Goal: Check status: Check status

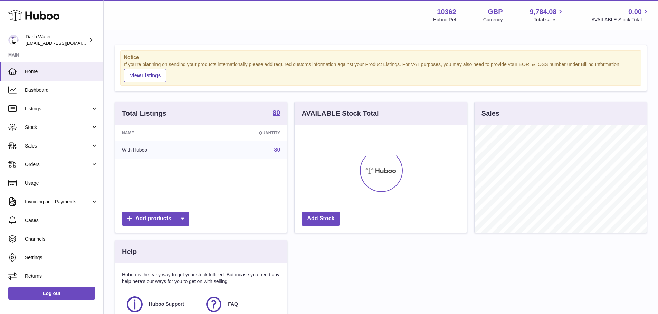
scroll to position [108, 172]
click at [42, 146] on span "Sales" at bounding box center [58, 146] width 66 height 7
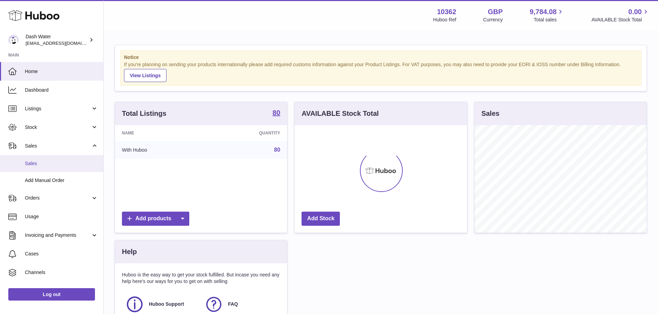
click at [32, 168] on link "Sales" at bounding box center [51, 163] width 103 height 17
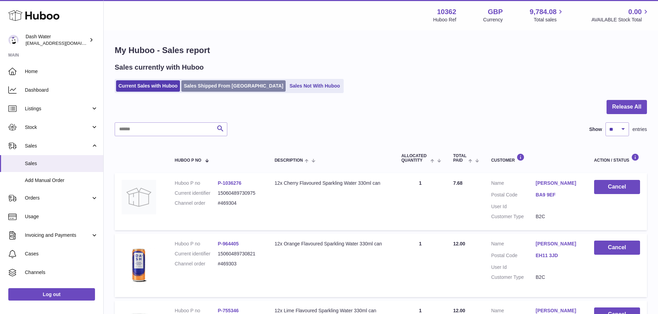
click at [216, 86] on link "Sales Shipped From Huboo" at bounding box center [233, 85] width 104 height 11
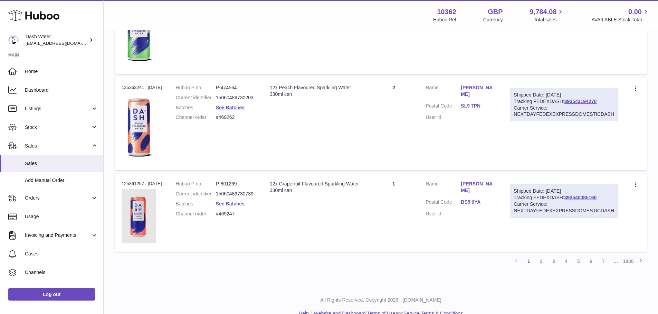
scroll to position [781, 0]
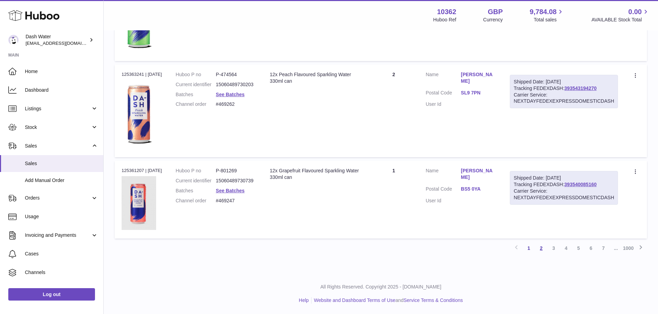
click at [541, 250] on link "2" at bounding box center [541, 248] width 12 height 12
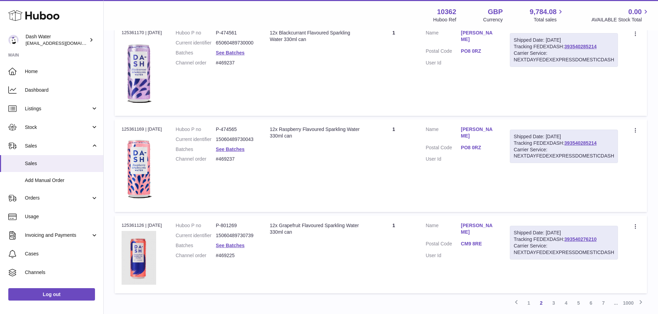
scroll to position [756, 0]
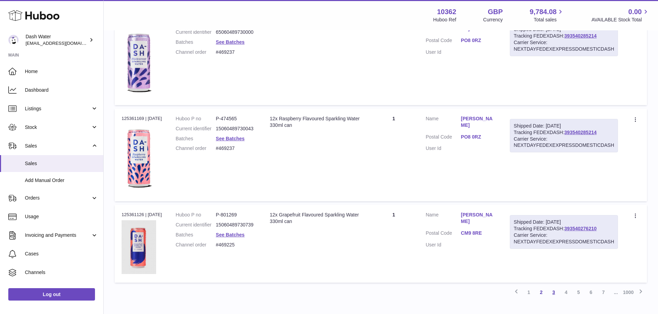
click at [552, 291] on link "3" at bounding box center [553, 293] width 12 height 12
